Goal: Task Accomplishment & Management: Use online tool/utility

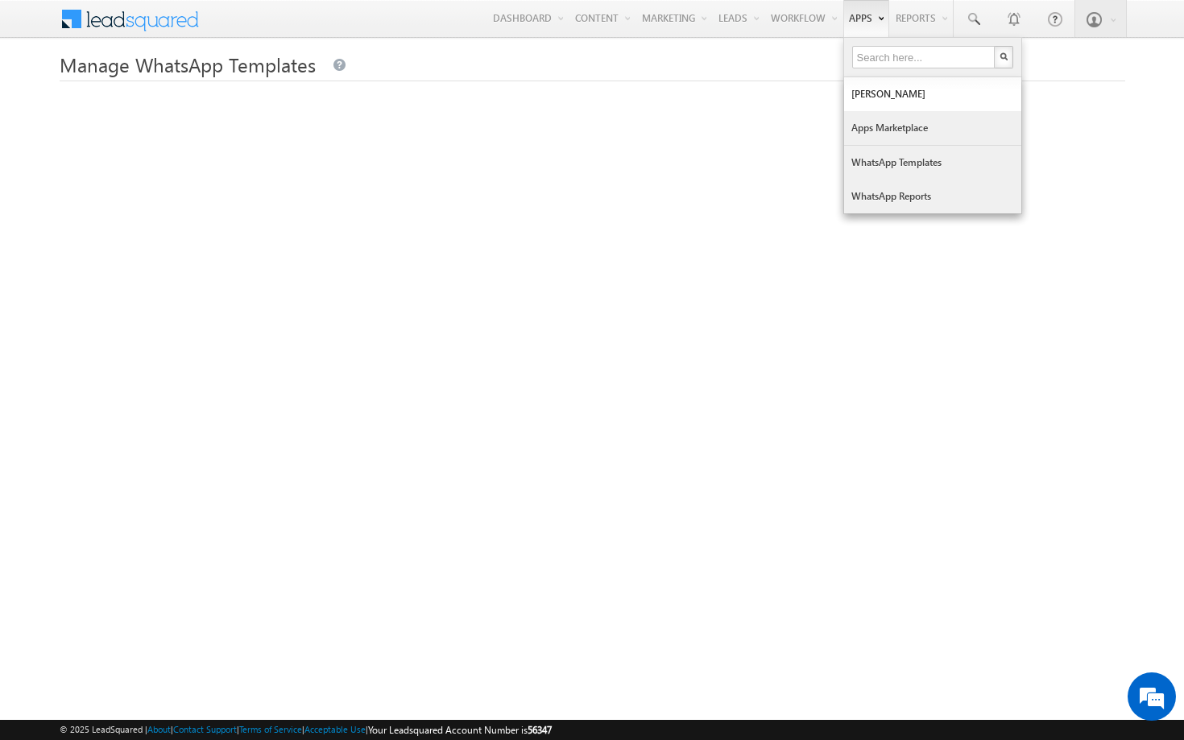
click at [867, 129] on link "Apps Marketplace" at bounding box center [932, 128] width 177 height 34
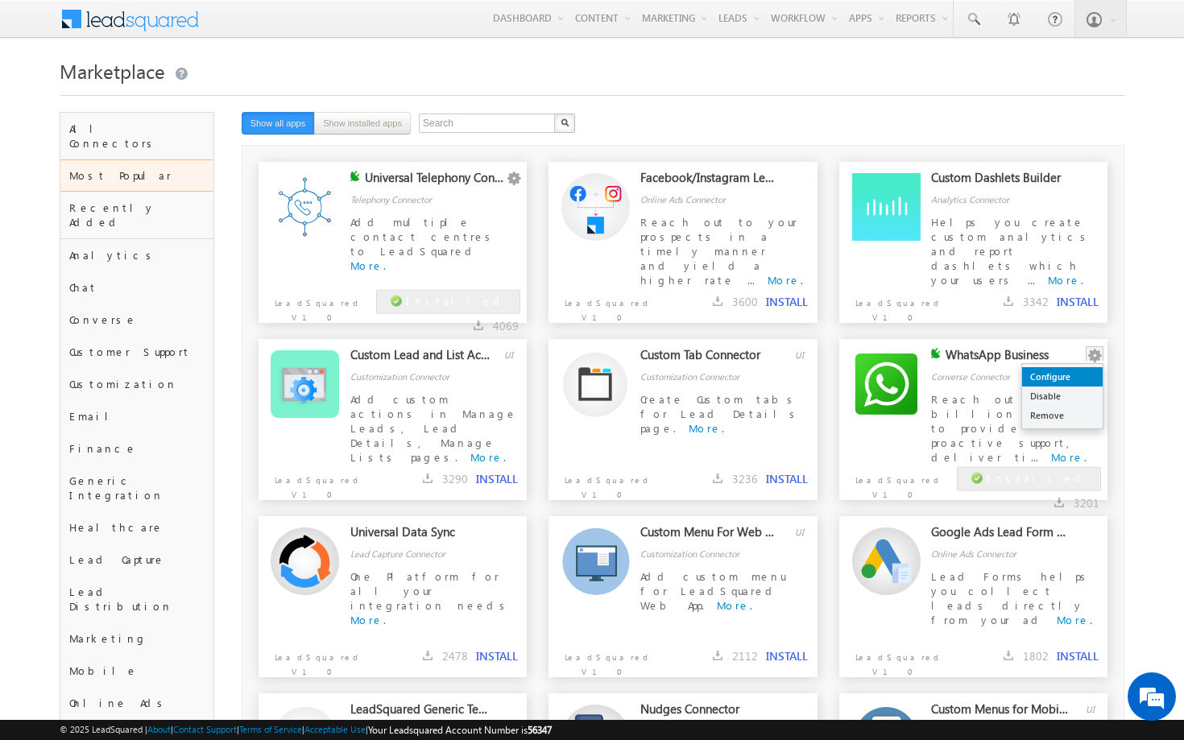
click at [1070, 375] on link "Configure" at bounding box center [1062, 376] width 81 height 19
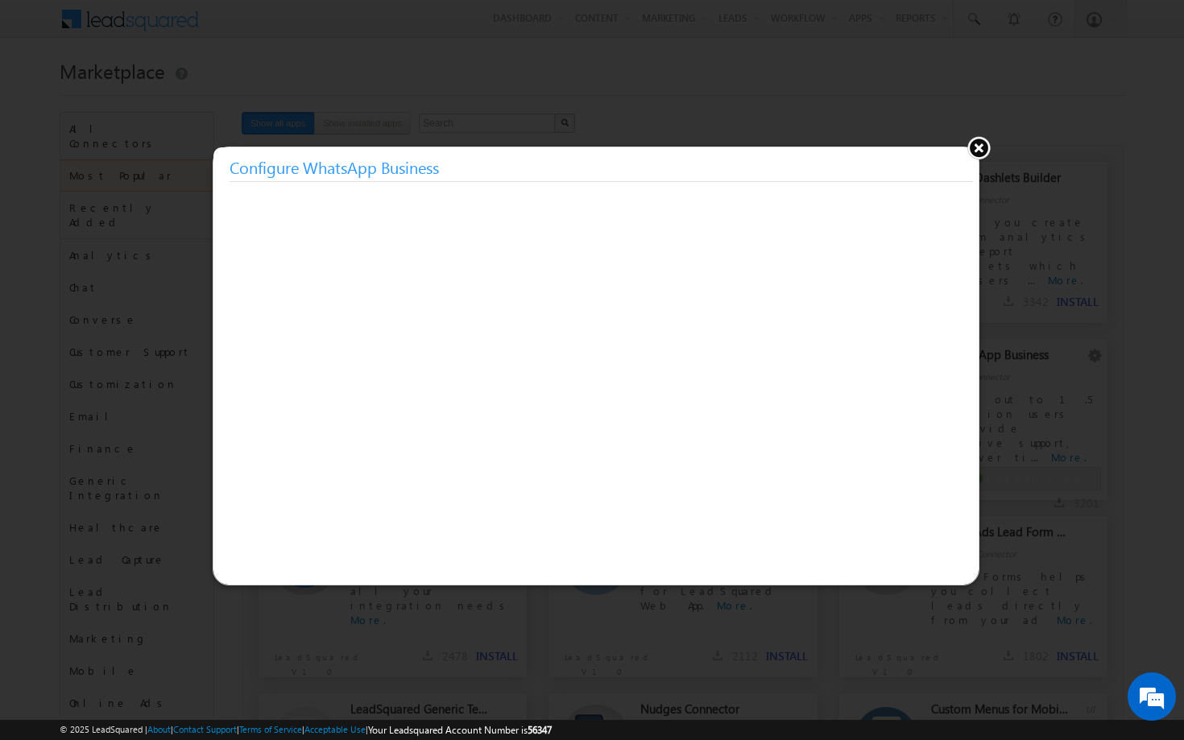
click at [980, 151] on button at bounding box center [978, 147] width 24 height 24
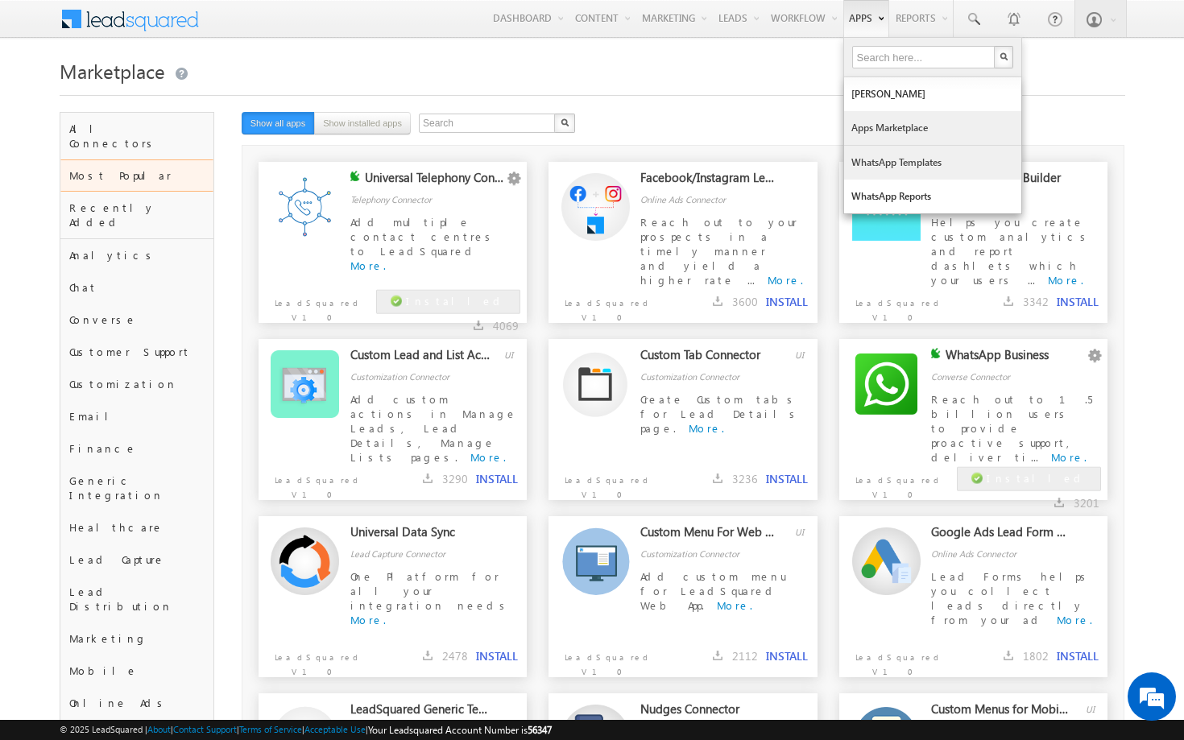
click at [881, 163] on link "WhatsApp Templates" at bounding box center [932, 163] width 177 height 34
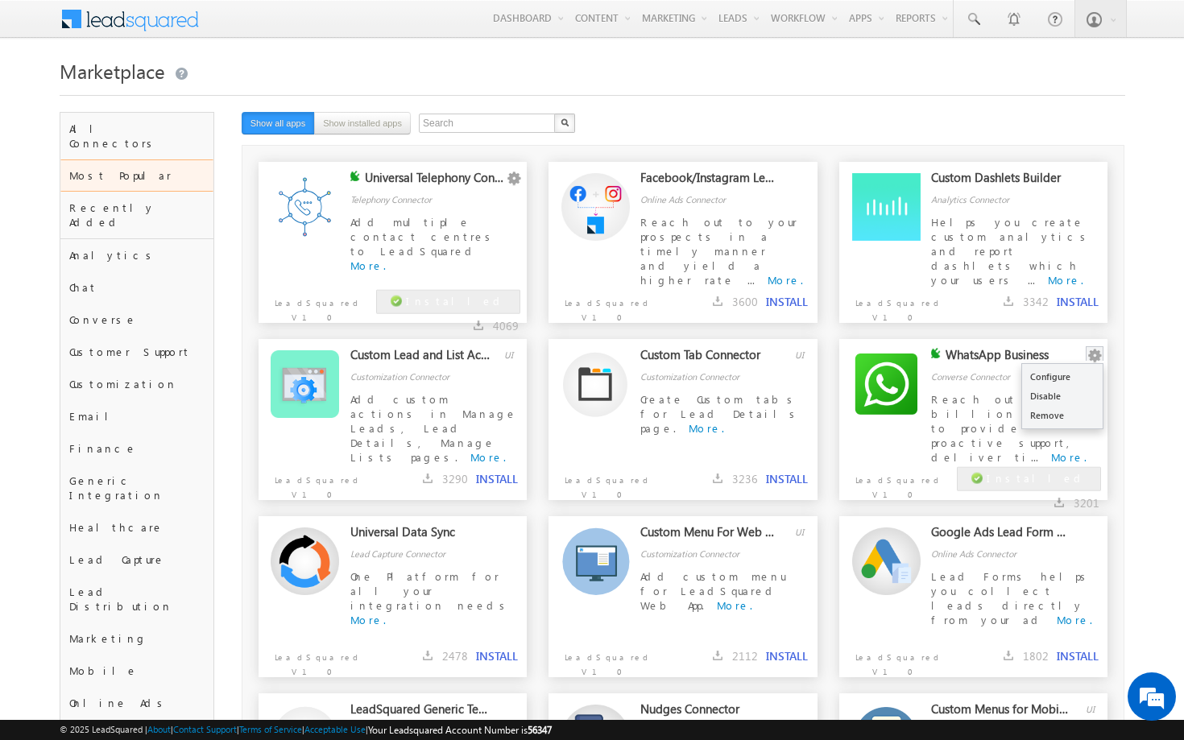
click at [1090, 357] on button "button" at bounding box center [1094, 356] width 16 height 16
click at [1066, 383] on link "Configure" at bounding box center [1062, 376] width 81 height 19
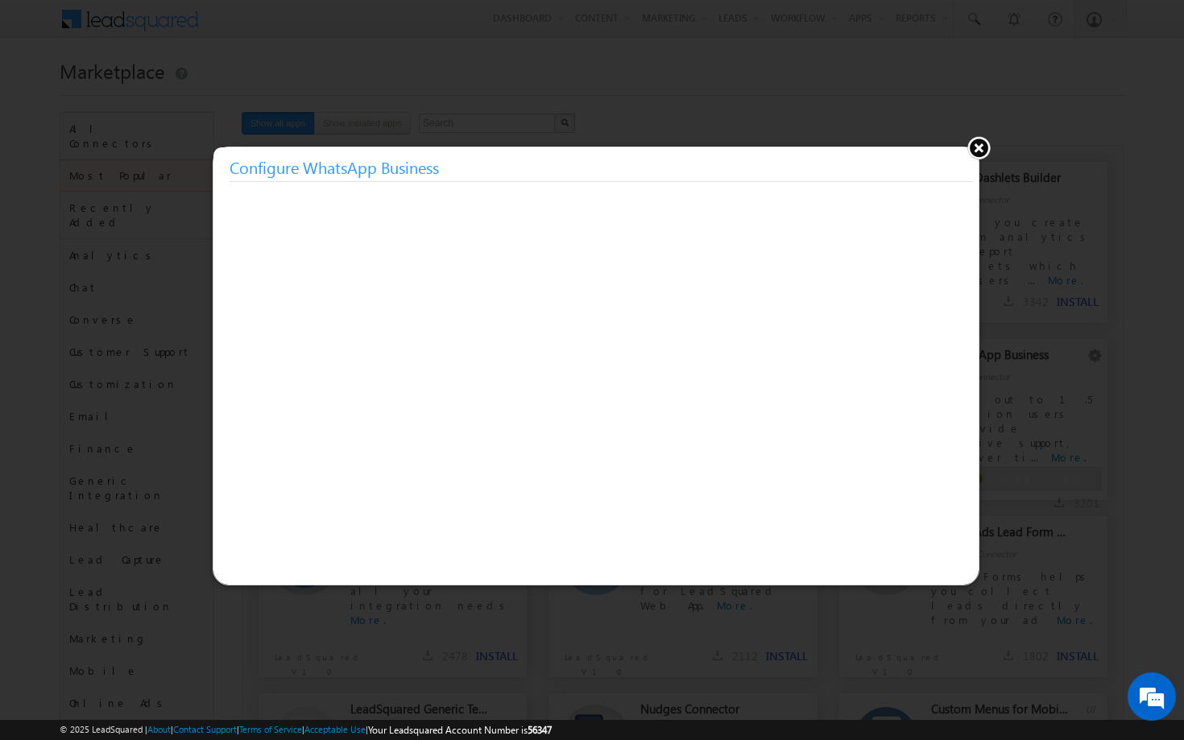
click at [978, 147] on button at bounding box center [978, 147] width 24 height 24
